Goal: Navigation & Orientation: Find specific page/section

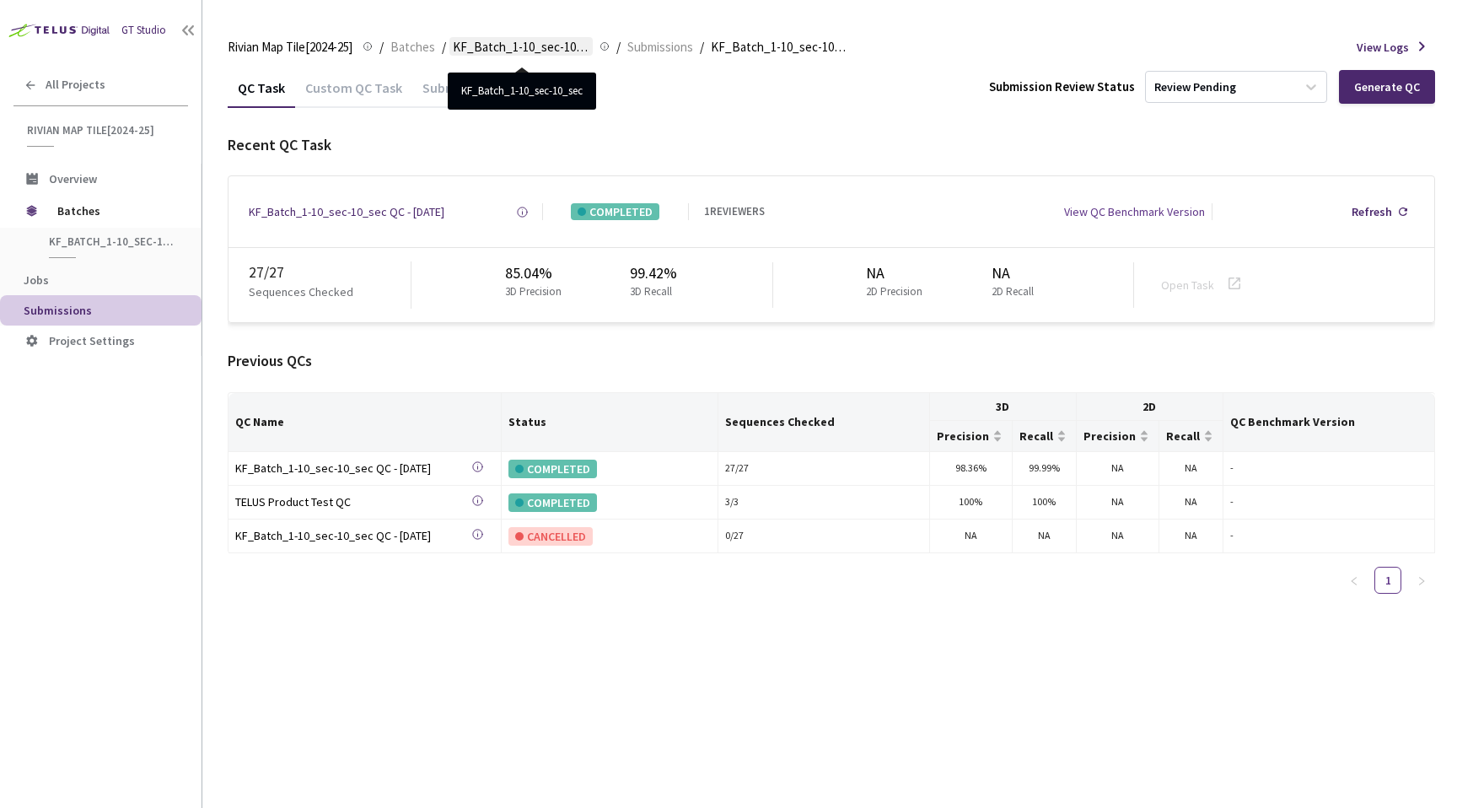
click at [507, 51] on span "KF_Batch_1-10_sec-10_sec" at bounding box center [521, 47] width 137 height 20
click at [413, 58] on div "Rivian Map Tile[2024-25] Rivian Map Tile[2024-25] / Batches / KF_Batch_1-10_sec…" at bounding box center [831, 47] width 1207 height 40
click at [414, 47] on span "Batches" at bounding box center [412, 47] width 45 height 20
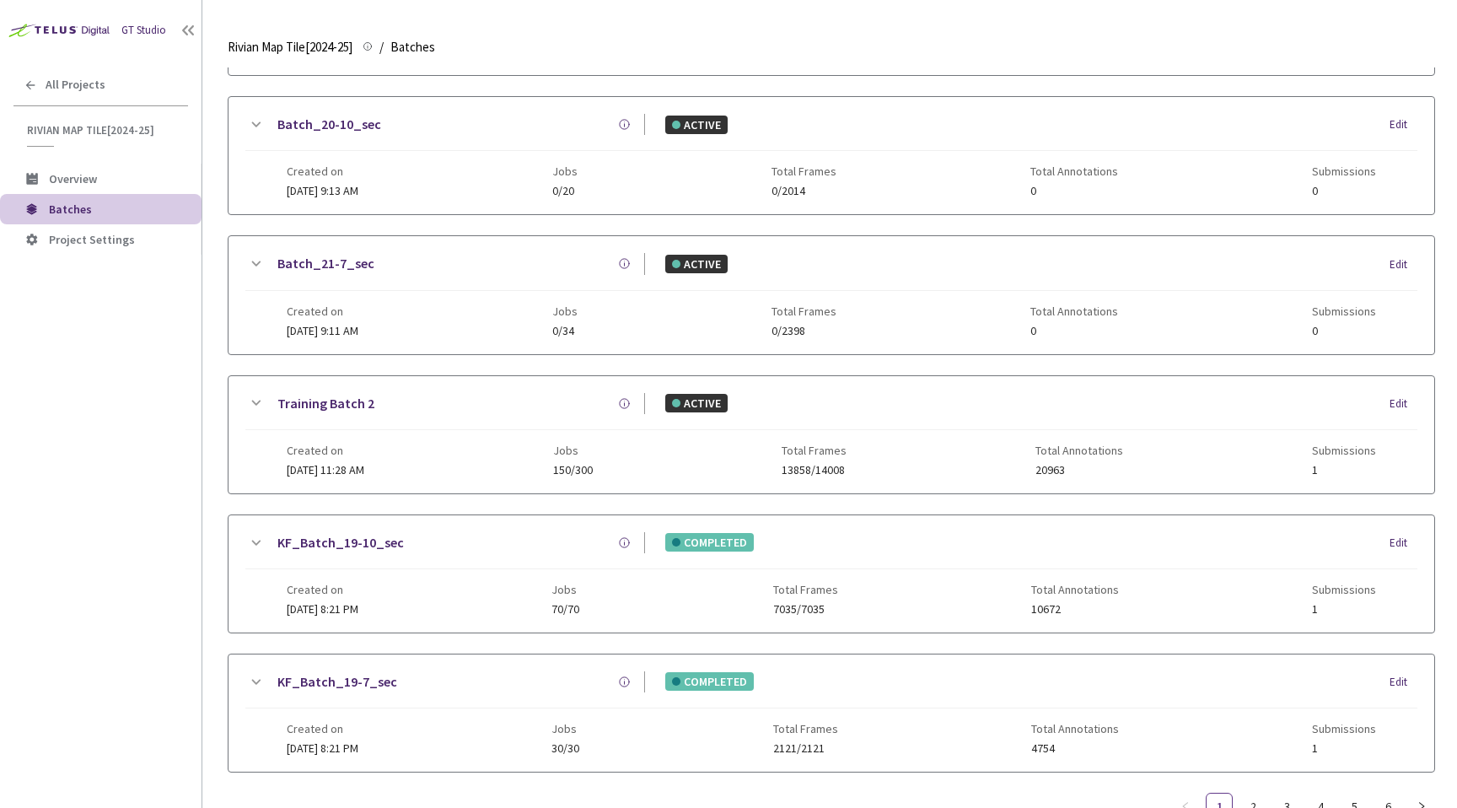
scroll to position [785, 0]
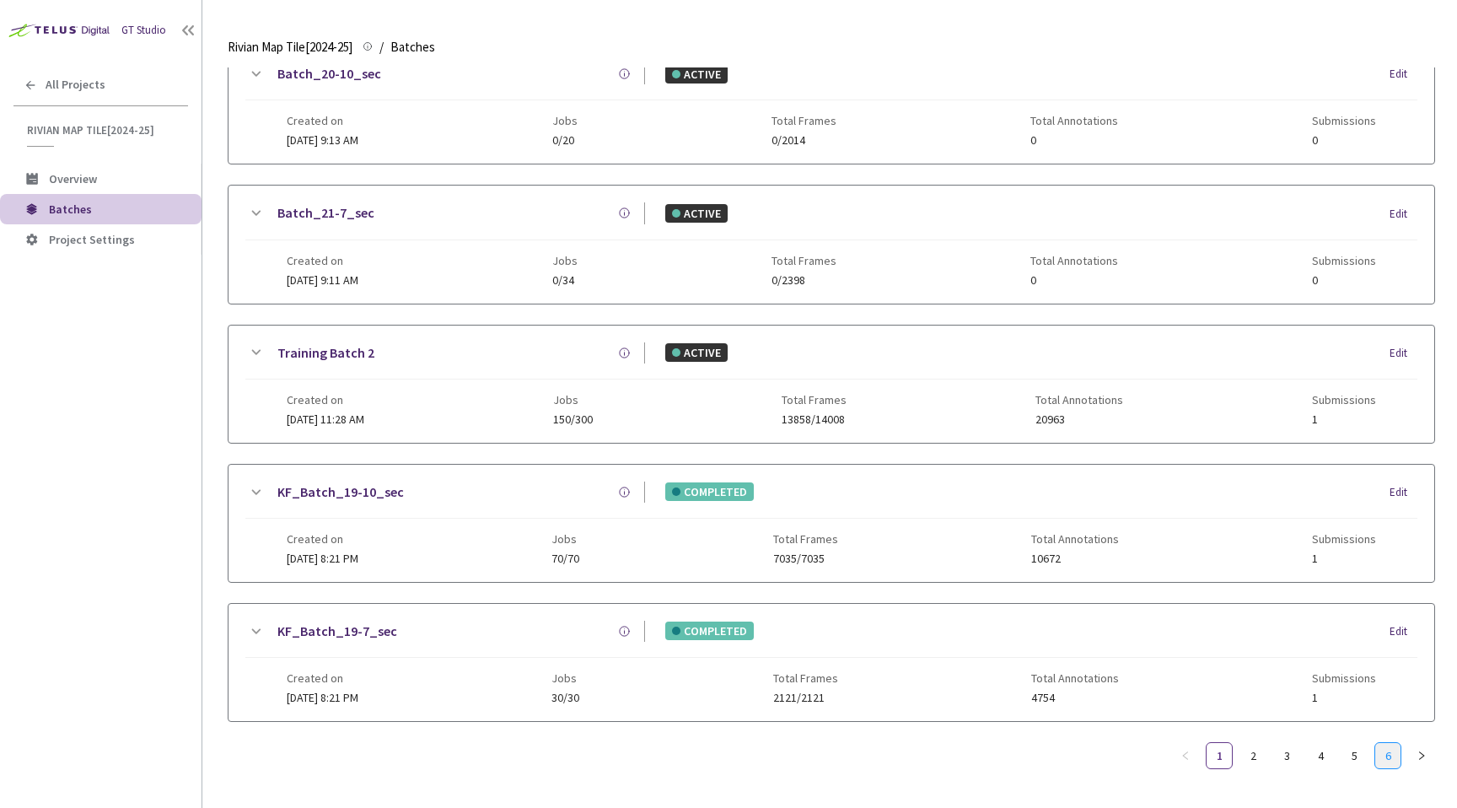
click at [1380, 743] on link "6" at bounding box center [1387, 755] width 25 height 25
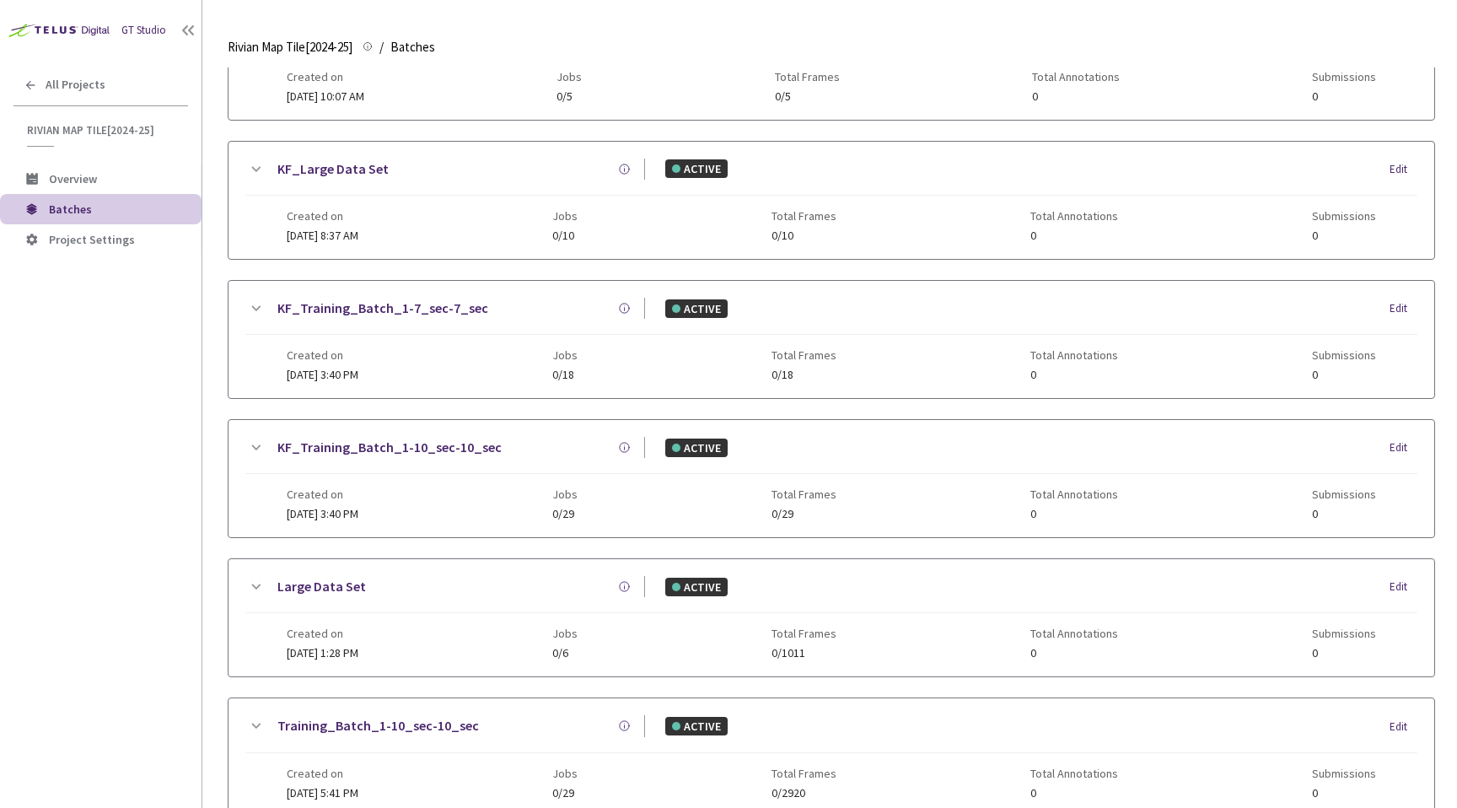
scroll to position [493, 0]
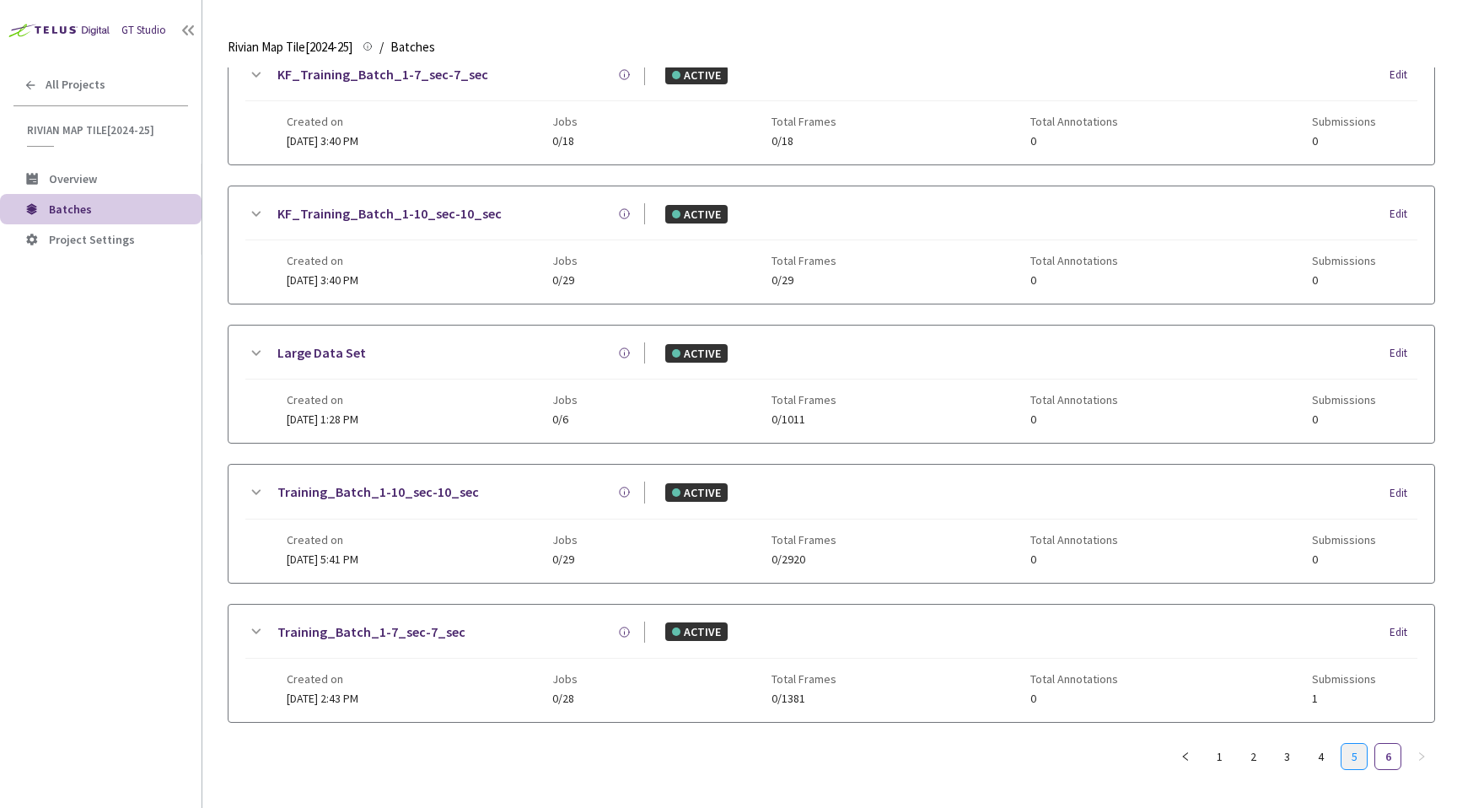
click at [1357, 744] on link "5" at bounding box center [1353, 755] width 25 height 25
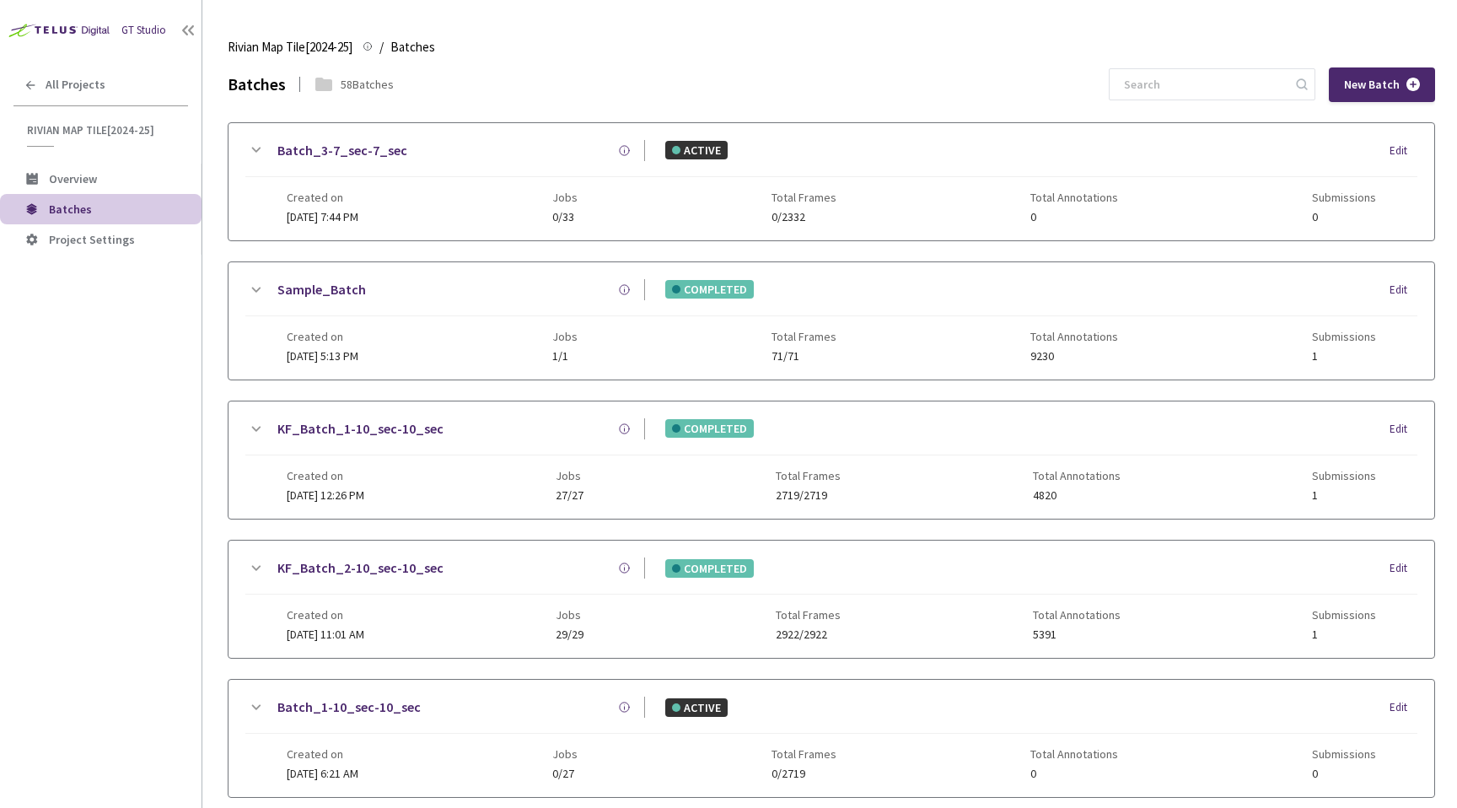
scroll to position [772, 0]
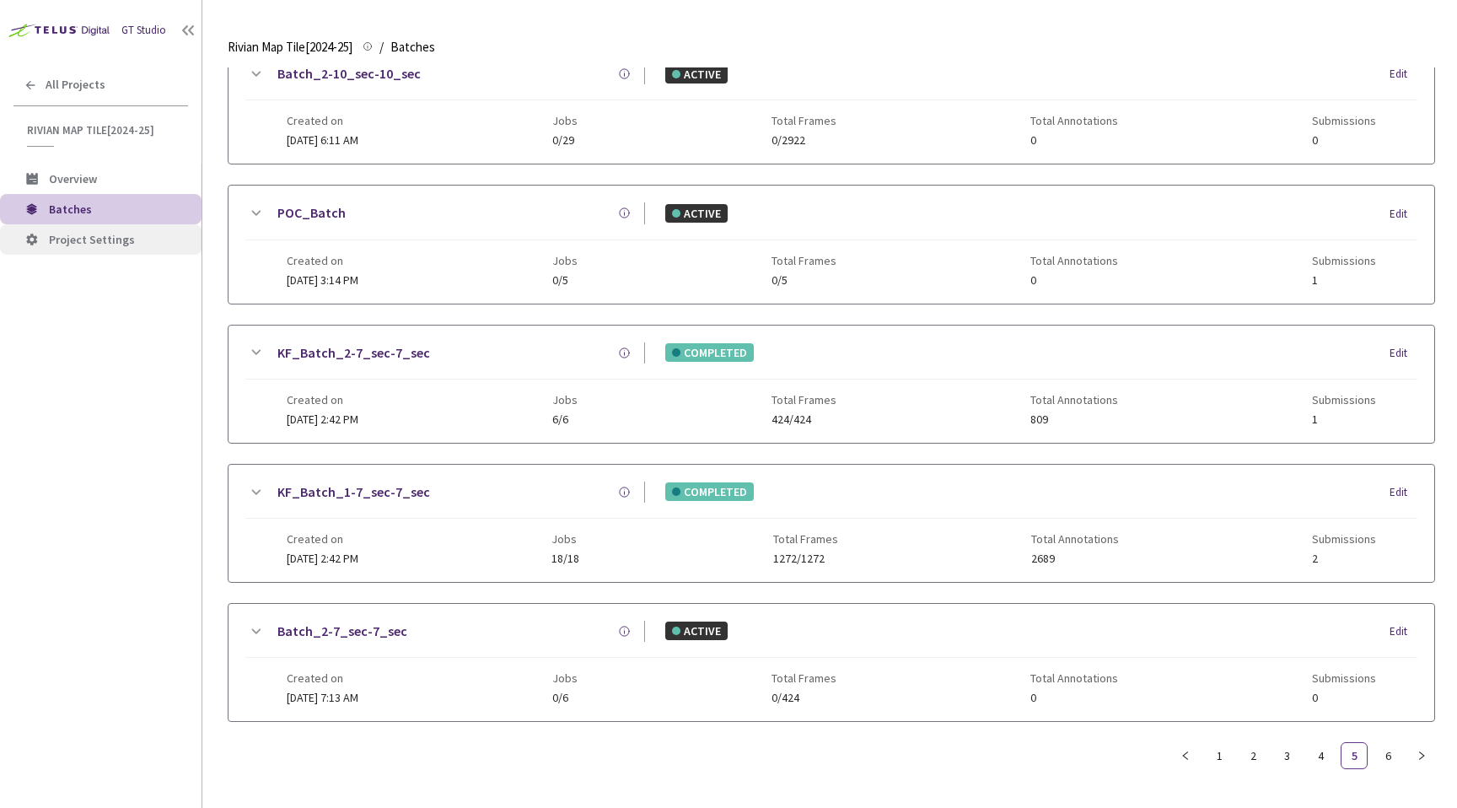
click at [95, 236] on span "Project Settings" at bounding box center [92, 239] width 86 height 15
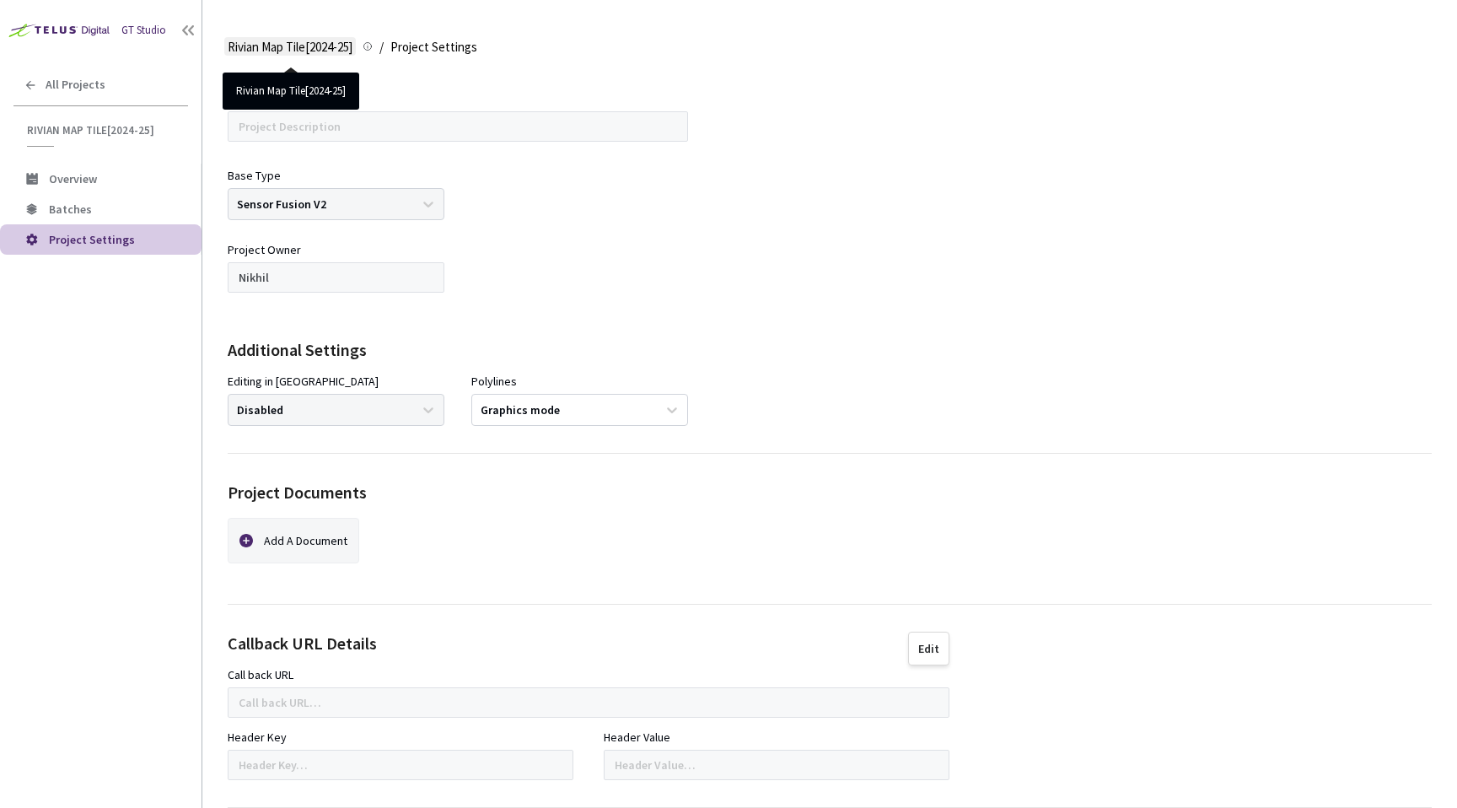
click at [345, 48] on span "Rivian Map Tile[2024-25]" at bounding box center [290, 47] width 125 height 20
click at [145, 234] on span "Project Settings" at bounding box center [118, 240] width 139 height 14
click at [125, 217] on li "Batches" at bounding box center [100, 209] width 201 height 30
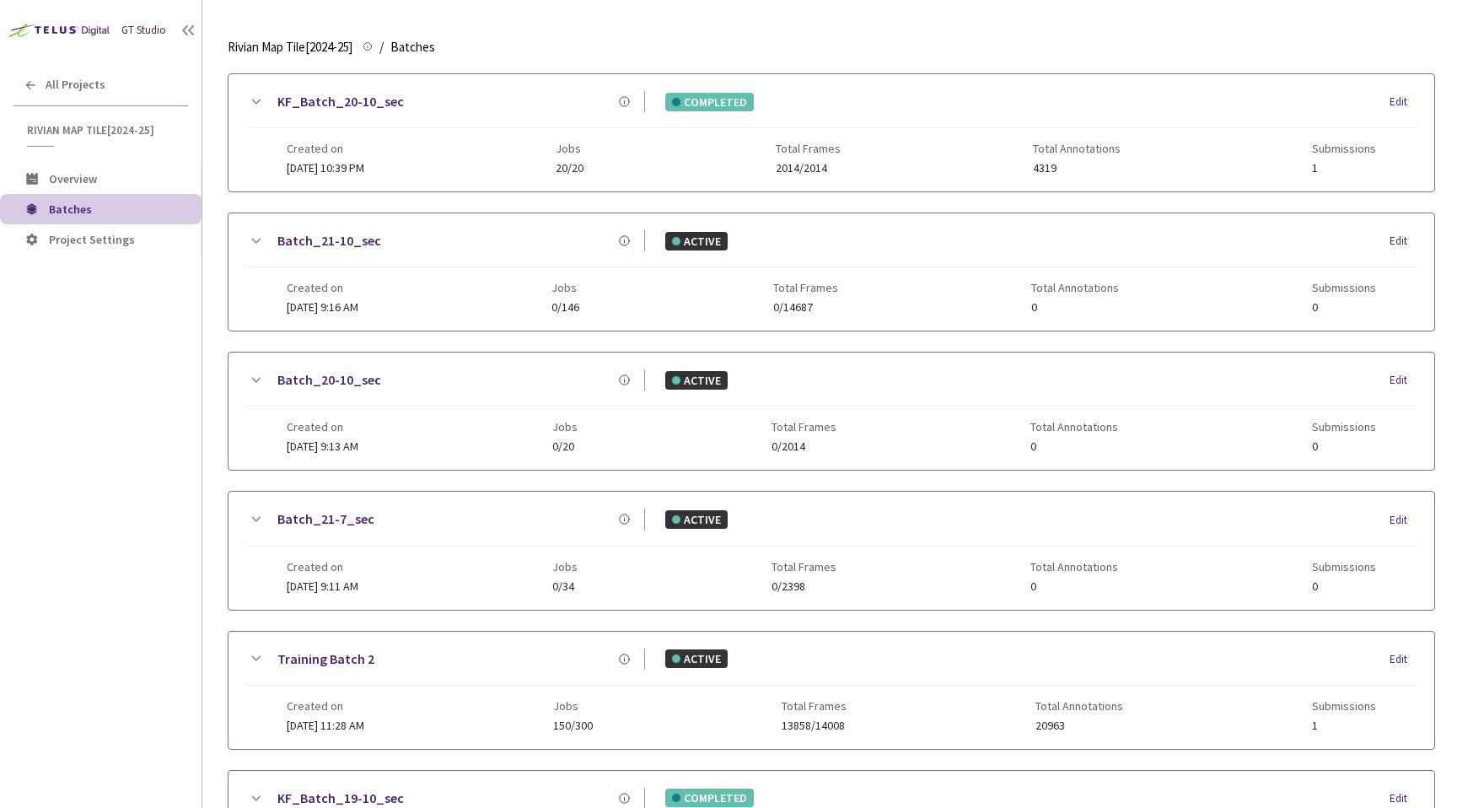
scroll to position [785, 0]
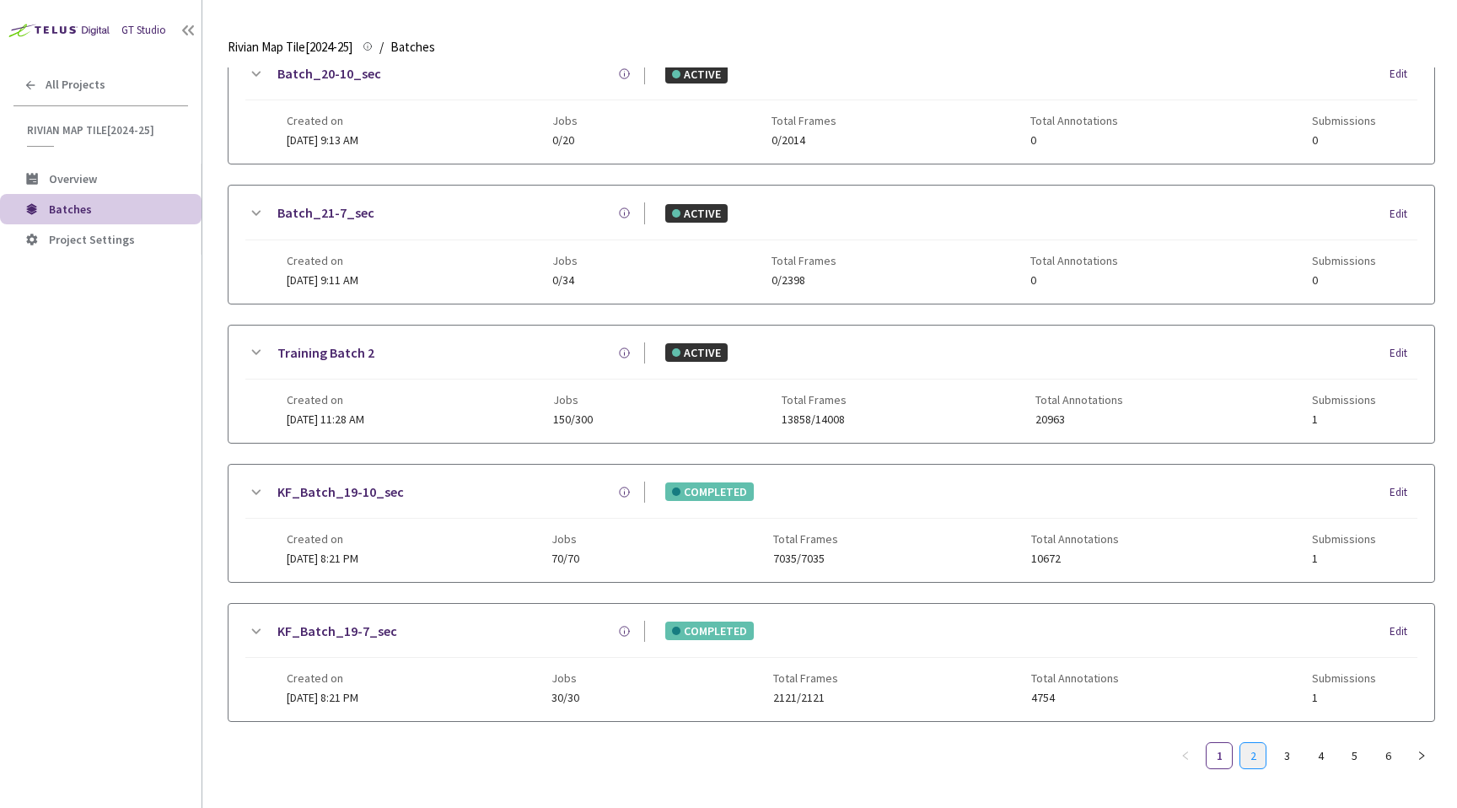
click at [1256, 743] on link "2" at bounding box center [1252, 755] width 25 height 25
click at [1281, 756] on link "3" at bounding box center [1286, 755] width 25 height 25
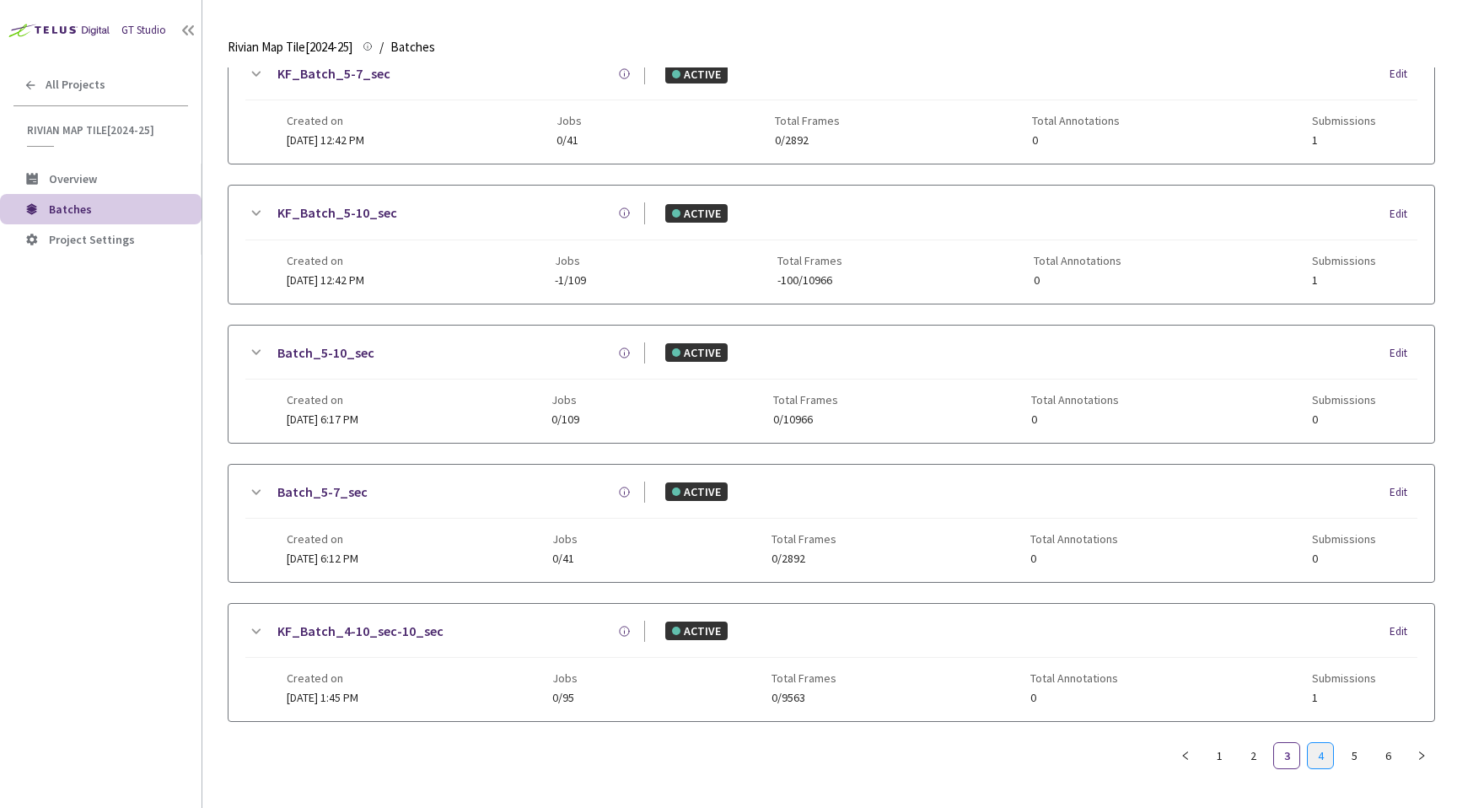
click at [1324, 768] on li "4" at bounding box center [1320, 755] width 27 height 27
click at [1344, 753] on link "5" at bounding box center [1353, 755] width 25 height 25
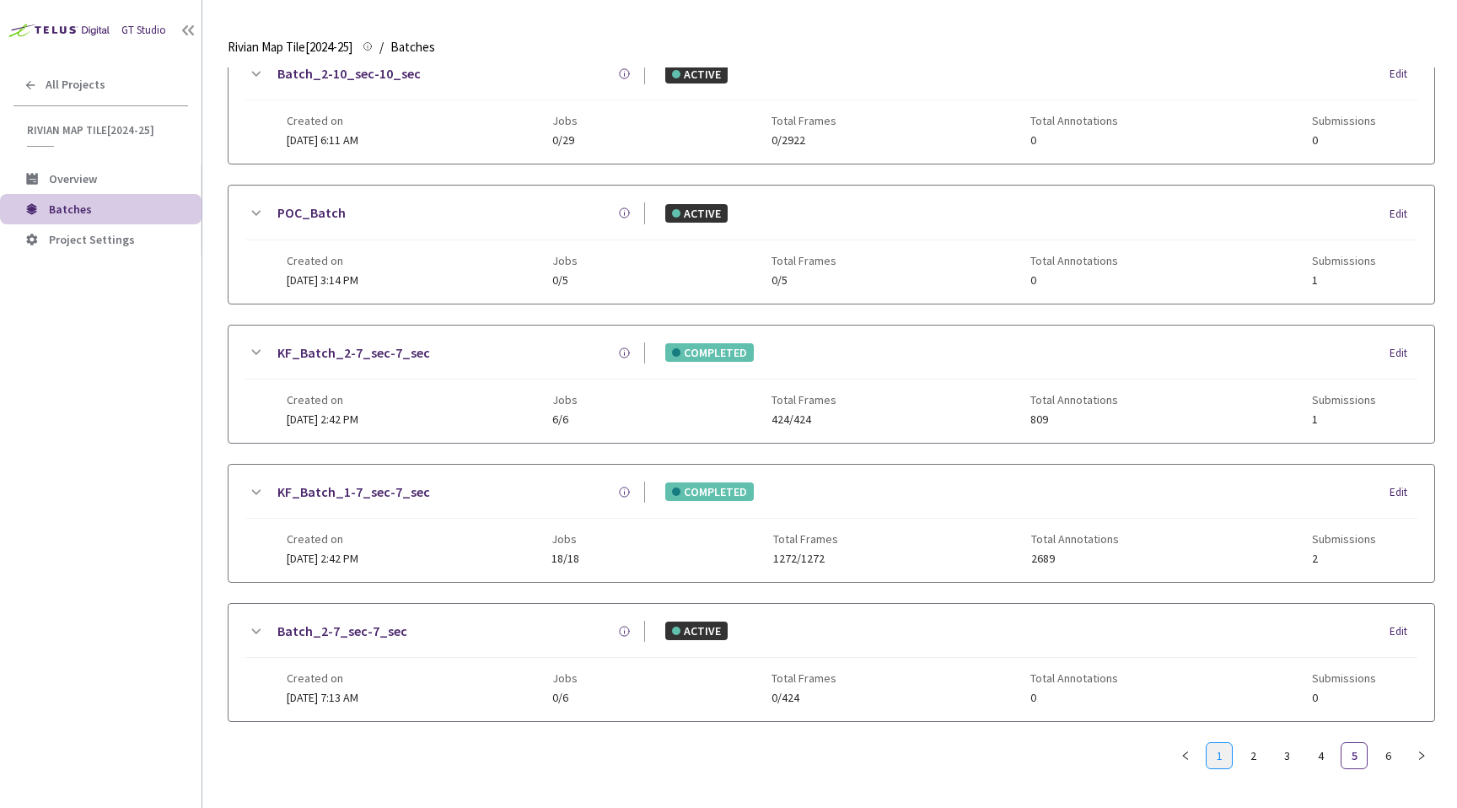
click at [1222, 754] on link "1" at bounding box center [1218, 755] width 25 height 25
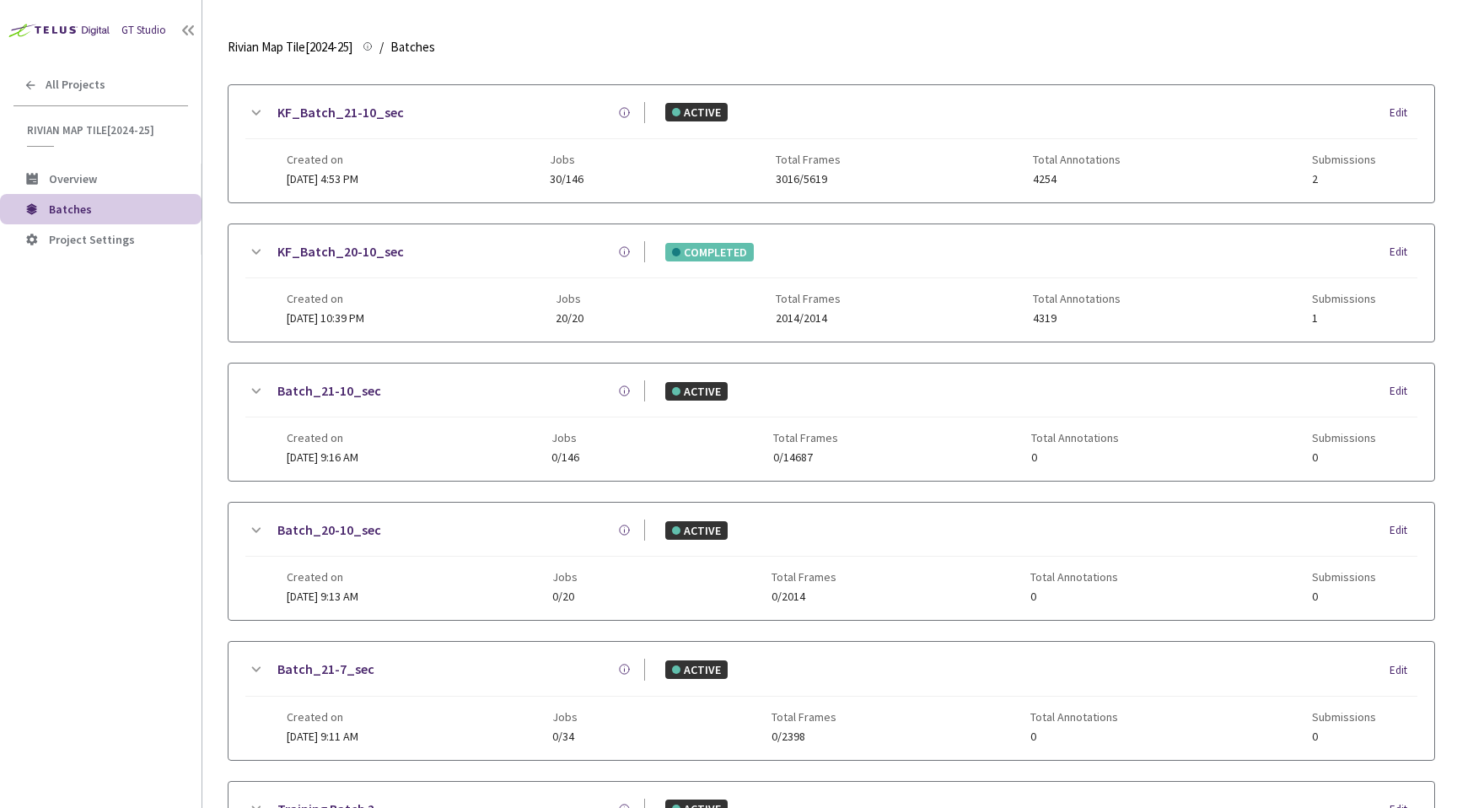
scroll to position [0, 0]
